Goal: Information Seeking & Learning: Compare options

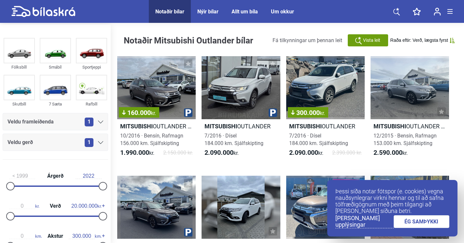
click at [434, 30] on div "Notaðir Mitsubishi Outlander bílar Fá tilkynningar um þennan leit Vista [PERSON…" at bounding box center [288, 219] width 354 height 390
click at [99, 120] on div "1" at bounding box center [94, 121] width 19 height 9
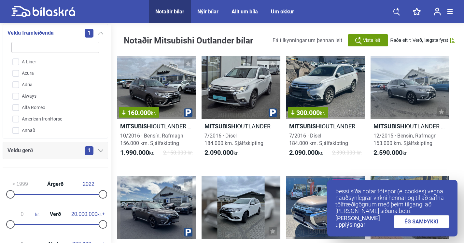
drag, startPoint x: 96, startPoint y: 76, endPoint x: 95, endPoint y: 101, distance: 25.1
click at [95, 101] on div "A-Liner Acura Adria Aiways Alfa Romeo American IronHorse Annað Aprilia Arctic C…" at bounding box center [55, 95] width 91 height 78
click at [66, 94] on input "Jeep" at bounding box center [51, 94] width 89 height 11
checkbox input "true"
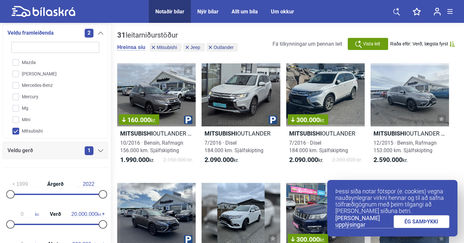
scroll to position [1001, 0]
click at [15, 123] on input "Mitsubishi" at bounding box center [51, 128] width 89 height 11
checkbox input "false"
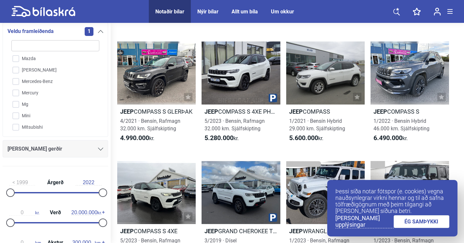
scroll to position [145, 0]
